Goal: Communication & Community: Ask a question

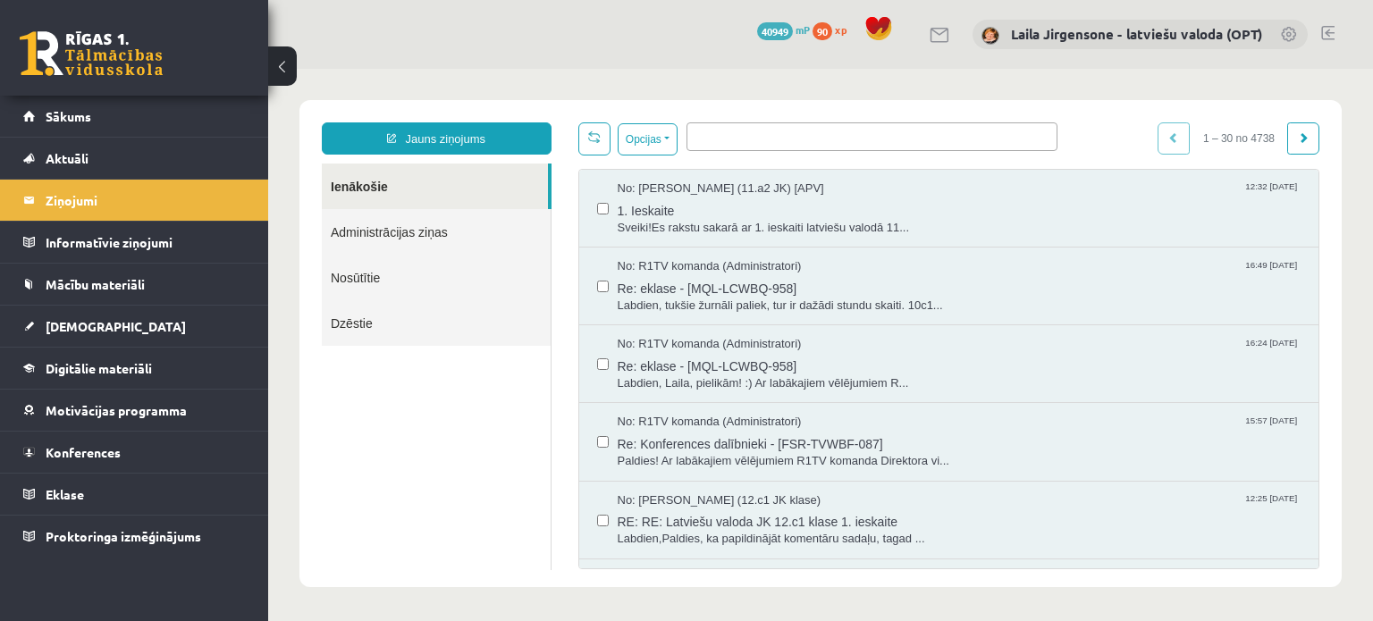
click at [275, 68] on button at bounding box center [282, 65] width 29 height 39
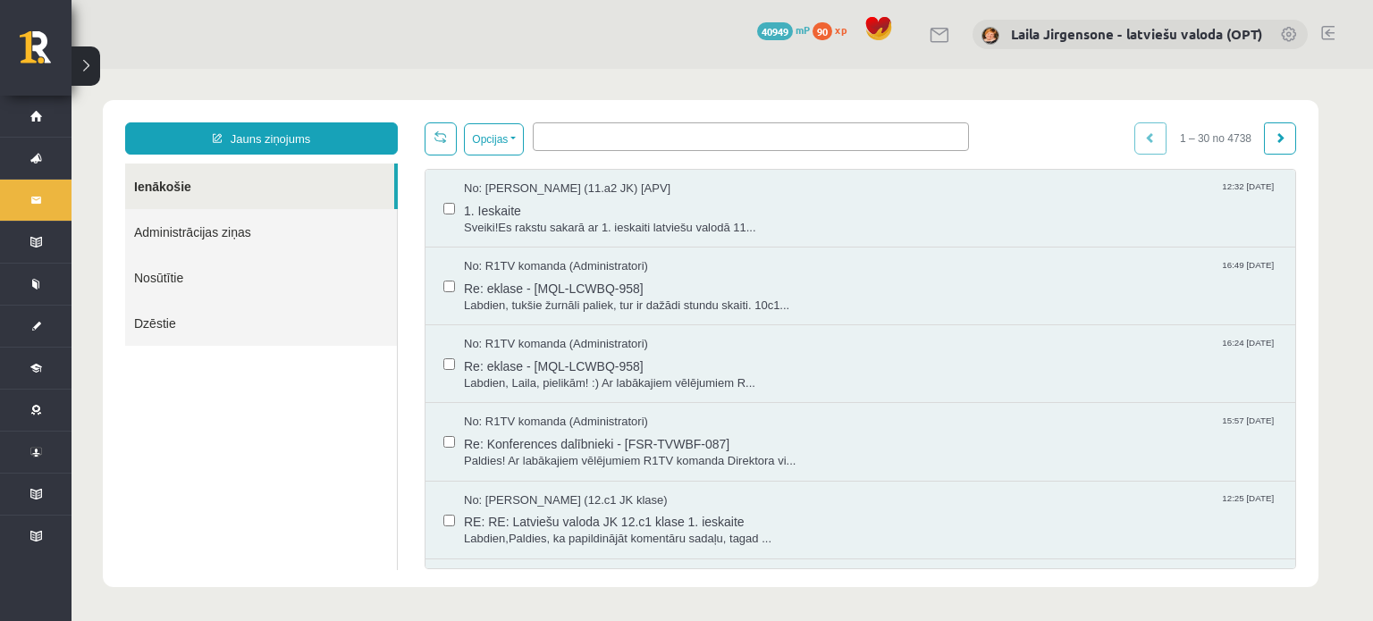
click at [196, 235] on link "Administrācijas ziņas" at bounding box center [261, 232] width 272 height 46
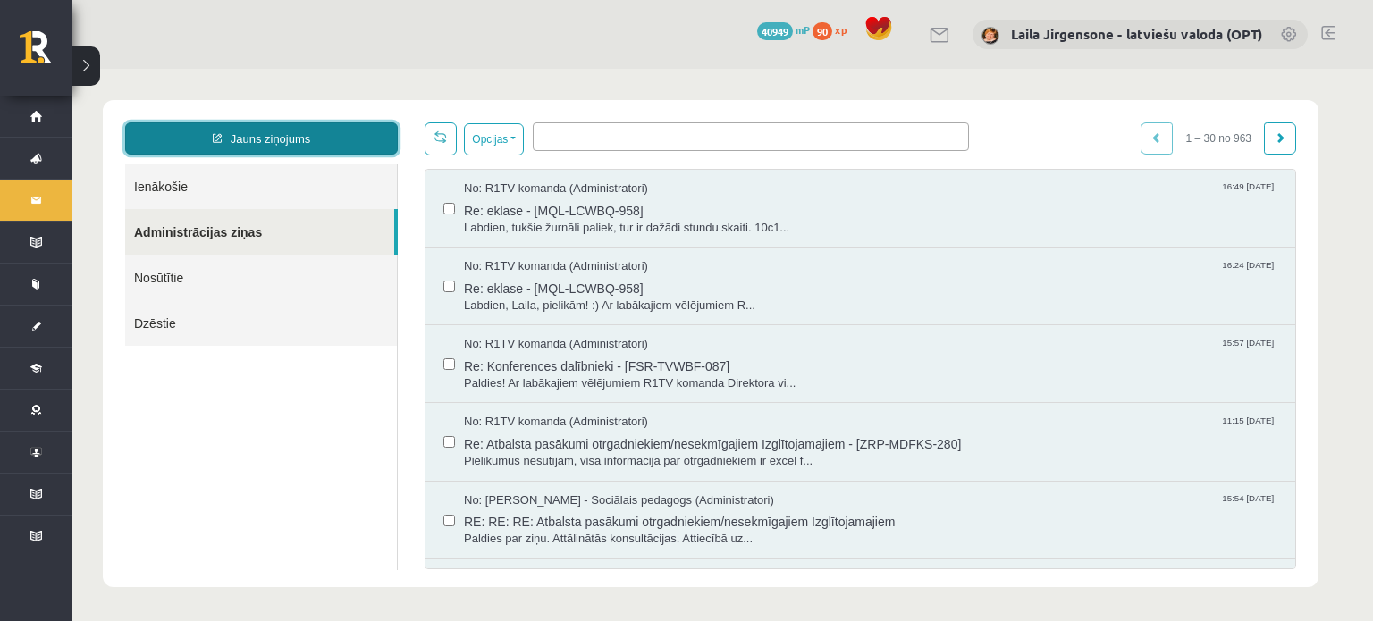
click at [272, 139] on link "Jauns ziņojums" at bounding box center [261, 138] width 273 height 32
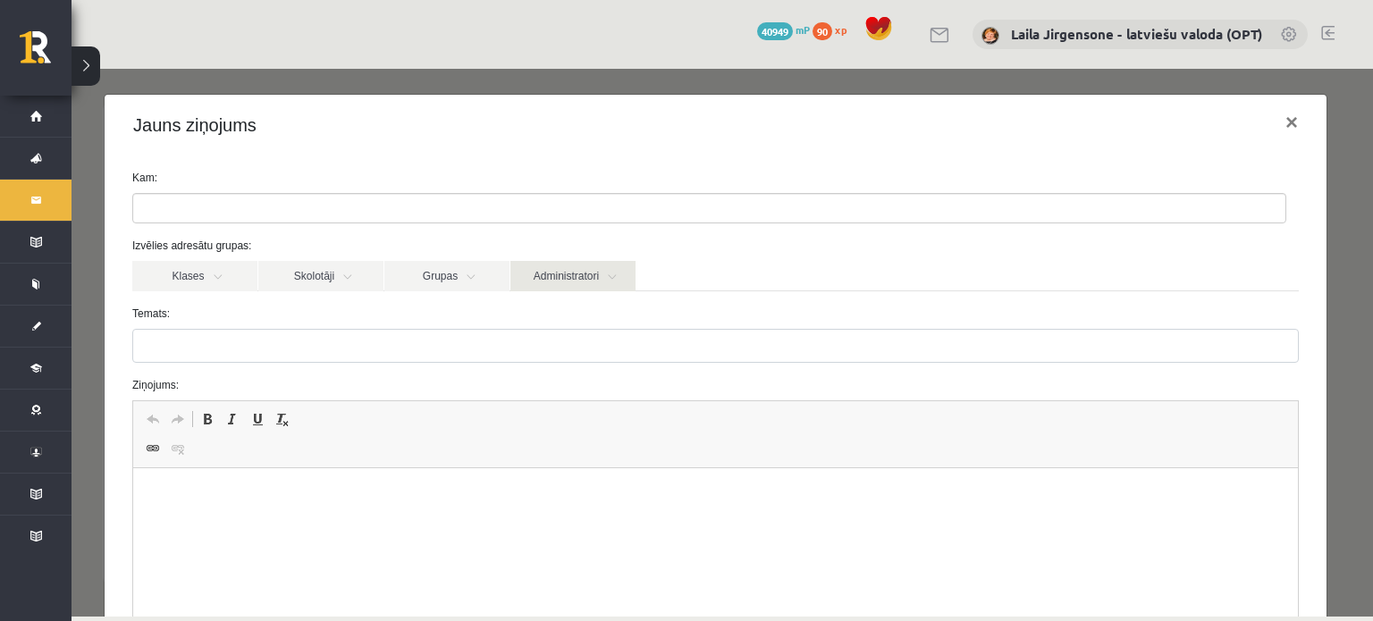
click at [608, 282] on link "Administratori" at bounding box center [572, 276] width 125 height 30
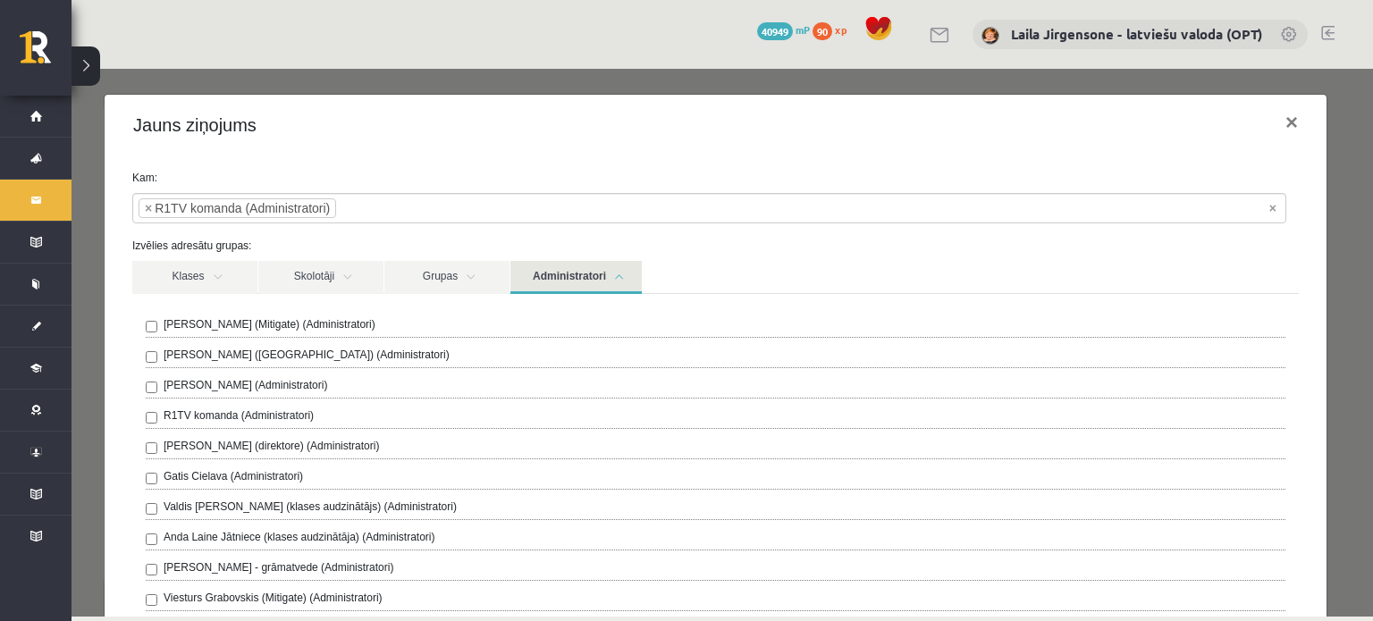
click at [813, 263] on div "Klases Skolotāji Grupas Administratori" at bounding box center [715, 277] width 1166 height 32
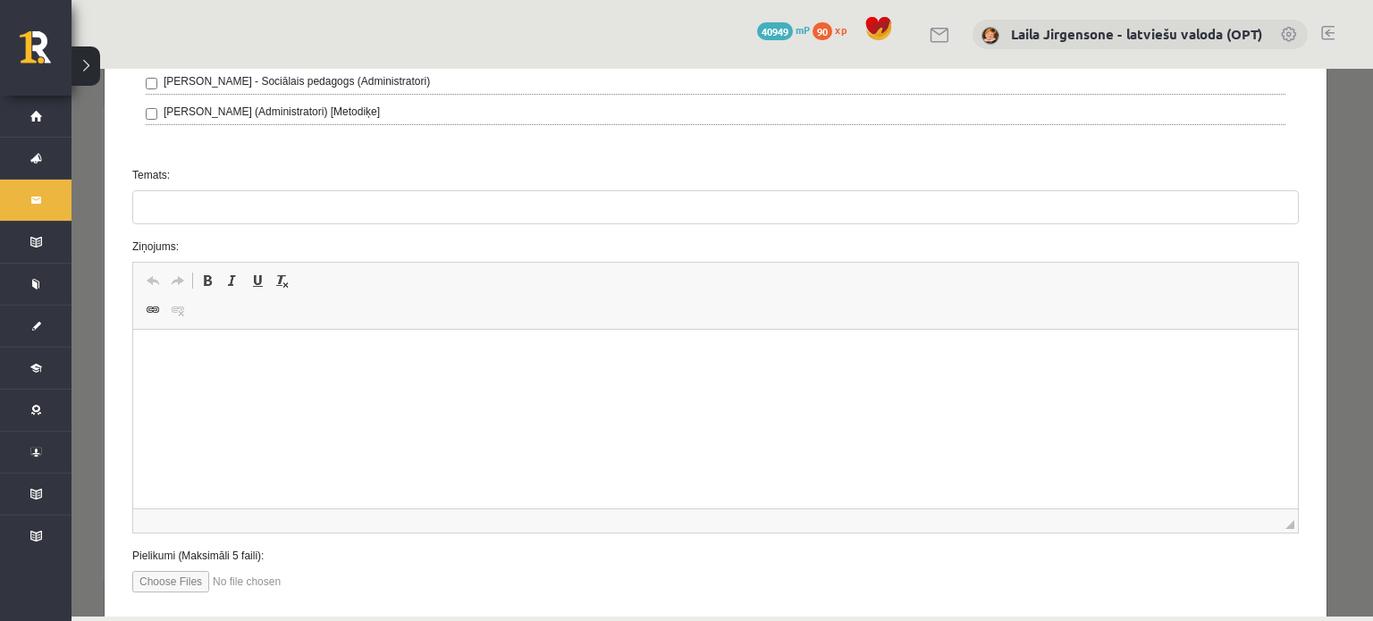
scroll to position [983, 0]
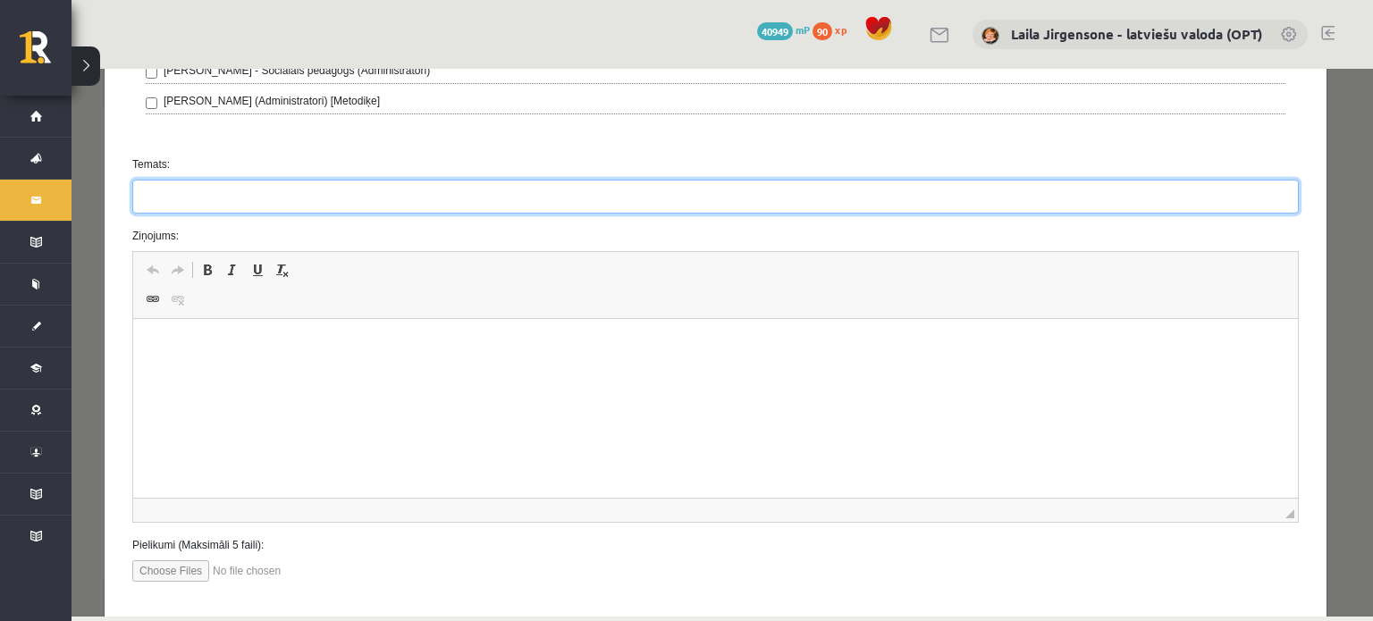
click at [219, 193] on input "Temats:" at bounding box center [715, 197] width 1166 height 34
type input "**********"
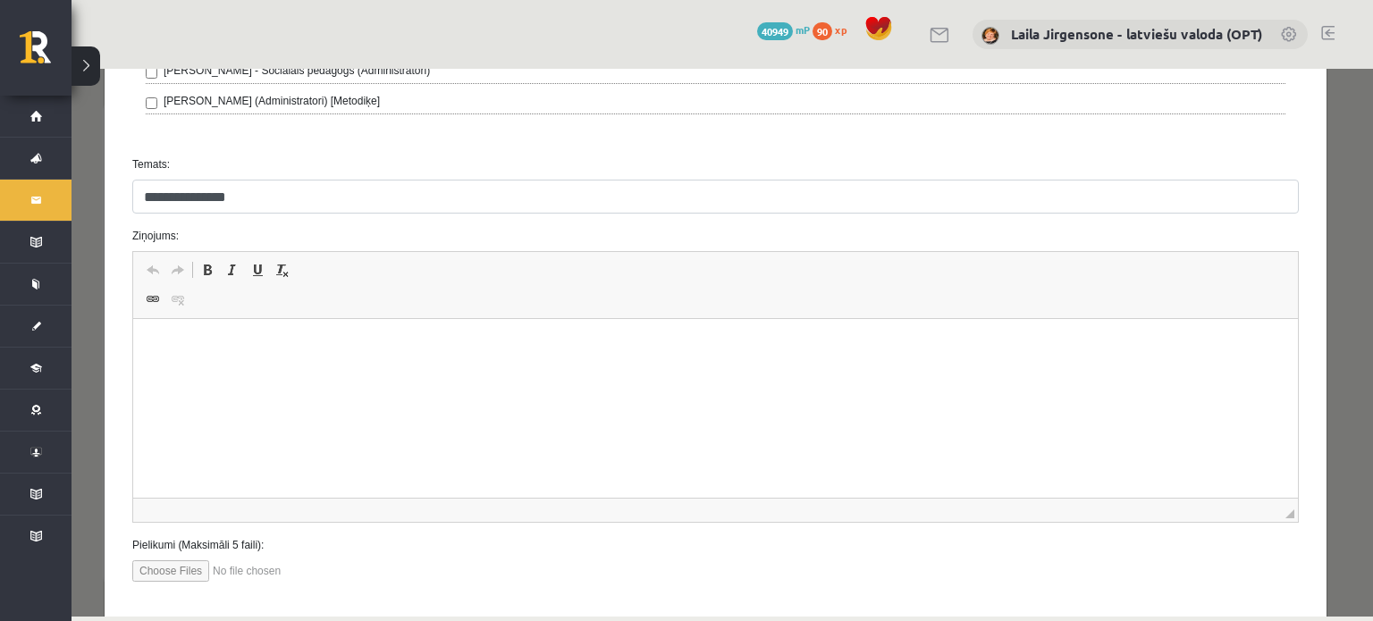
click at [174, 325] on html at bounding box center [715, 346] width 1164 height 55
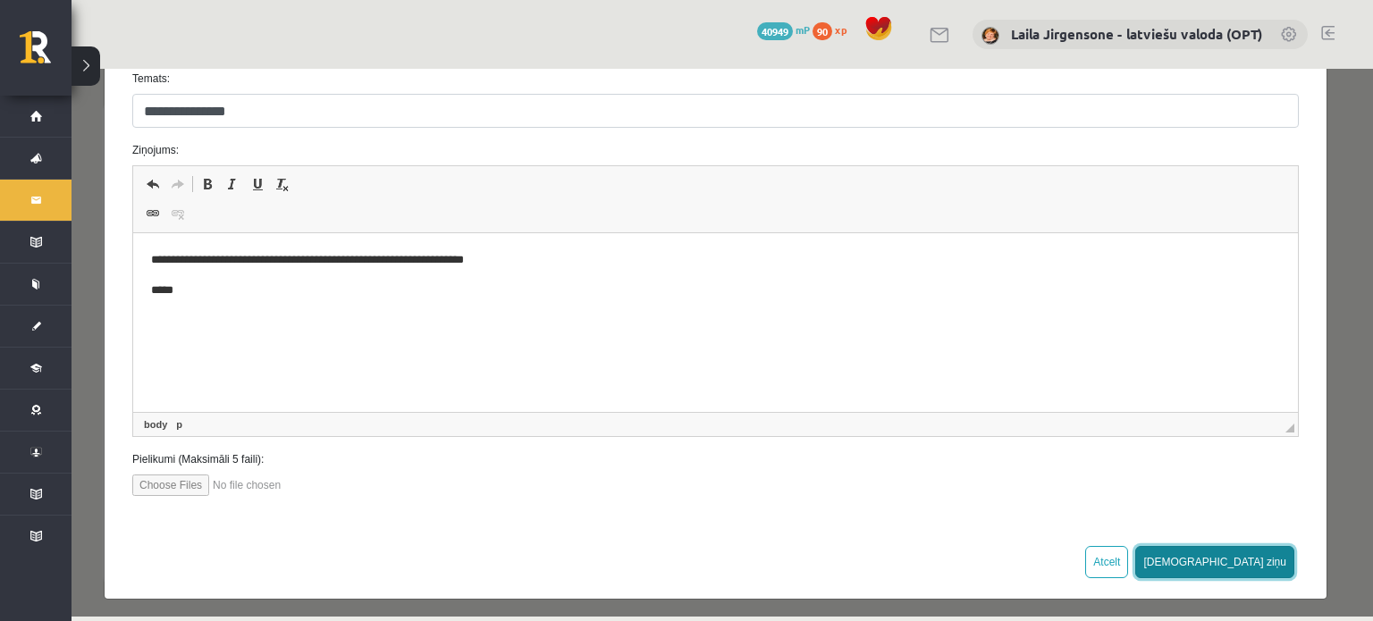
click at [1250, 559] on button "[DEMOGRAPHIC_DATA] ziņu" at bounding box center [1214, 562] width 159 height 32
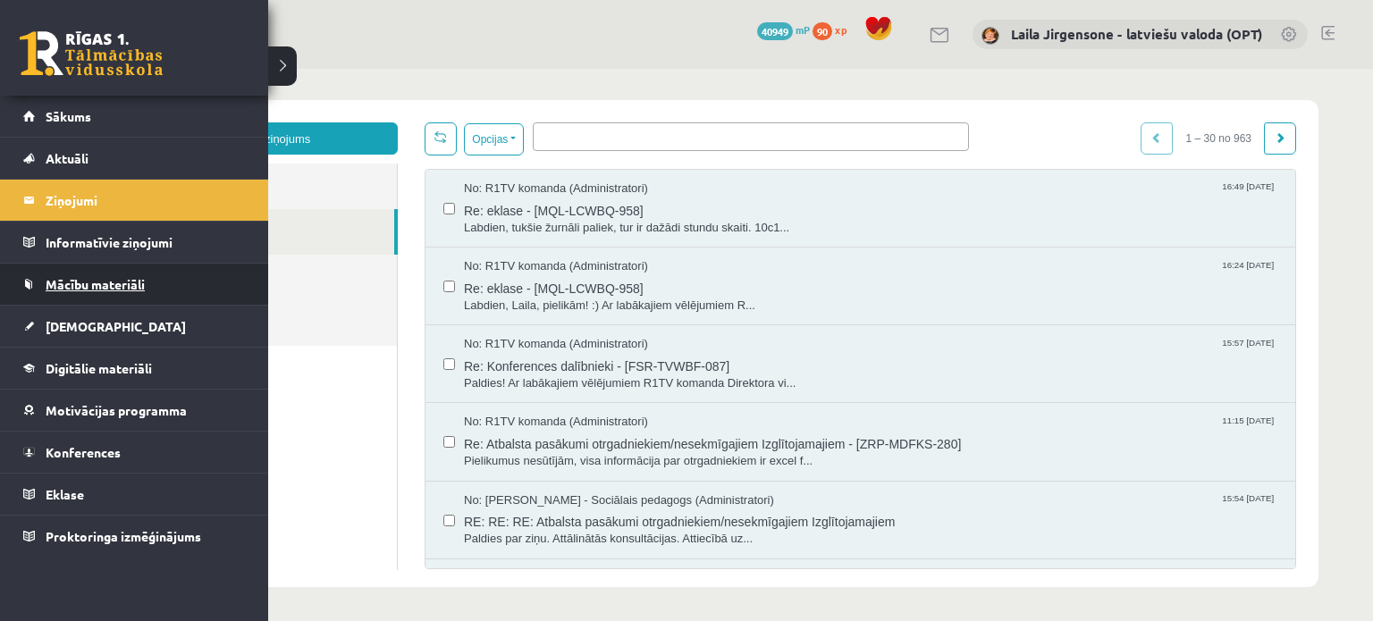
scroll to position [0, 0]
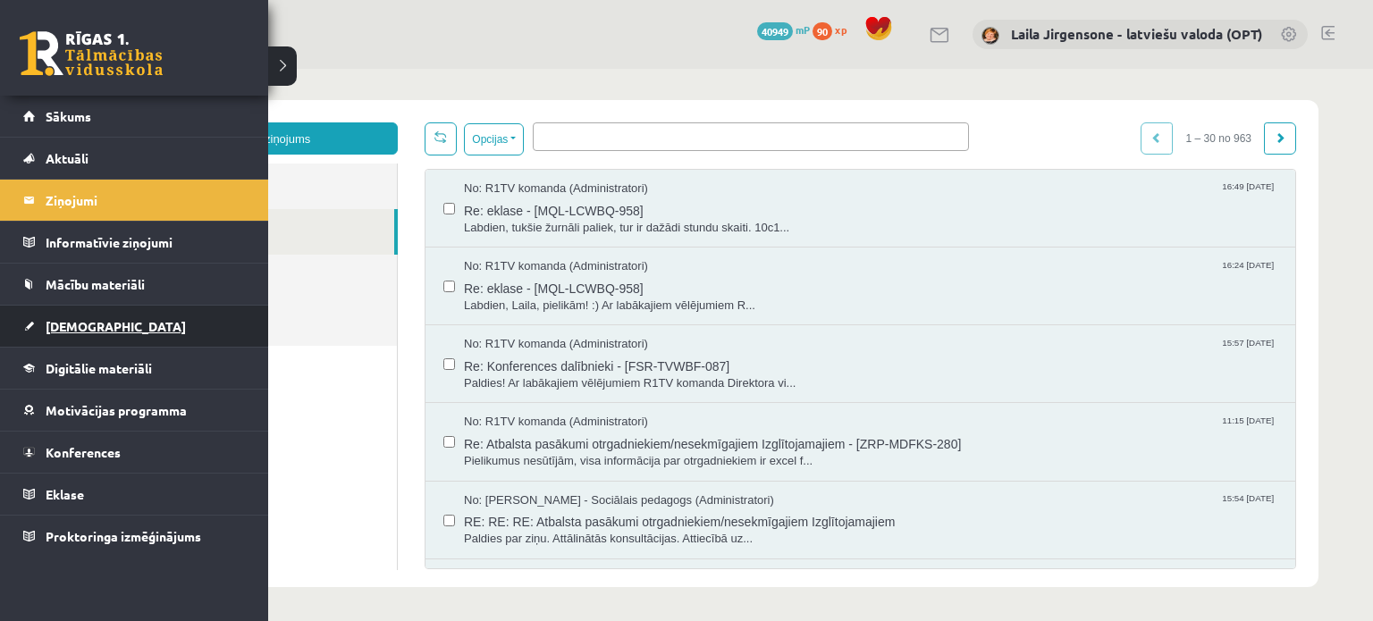
click at [50, 321] on span "[DEMOGRAPHIC_DATA]" at bounding box center [116, 326] width 140 height 16
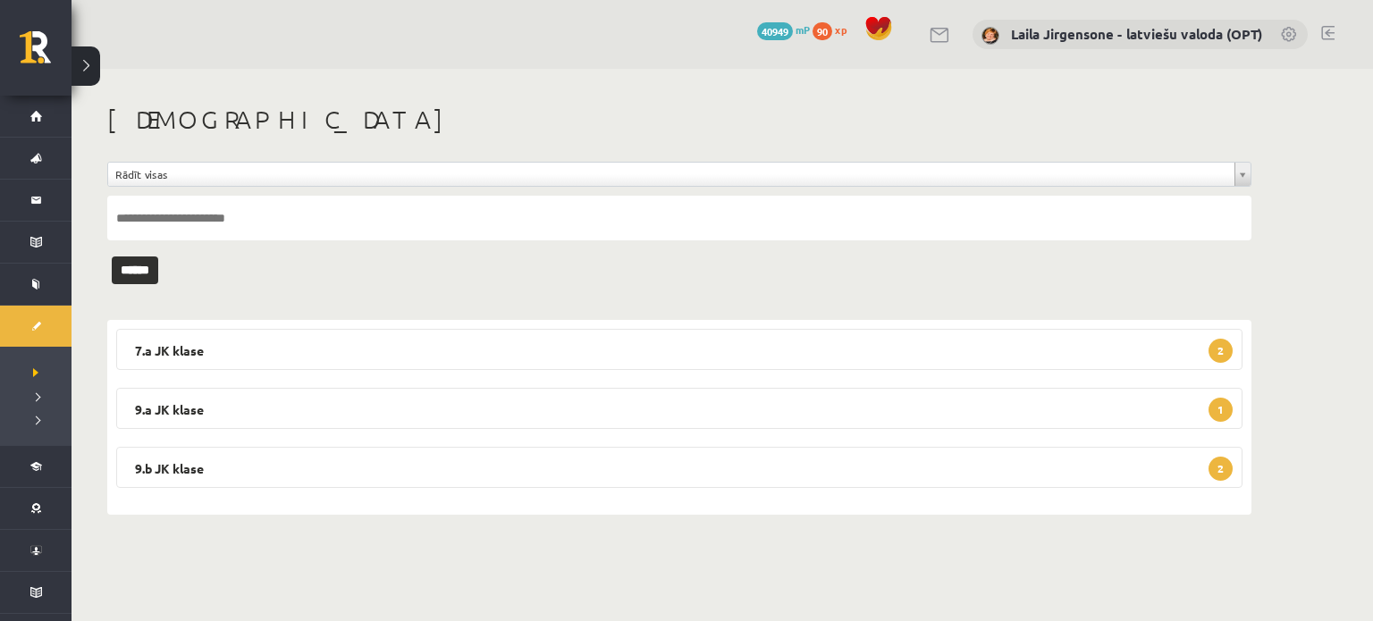
click at [1326, 32] on link at bounding box center [1327, 33] width 13 height 14
